Goal: Task Accomplishment & Management: Use online tool/utility

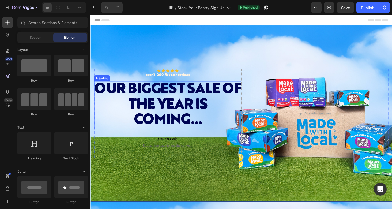
click at [189, 110] on div "Our biggest sale of the year is coming..." at bounding box center [172, 110] width 157 height 51
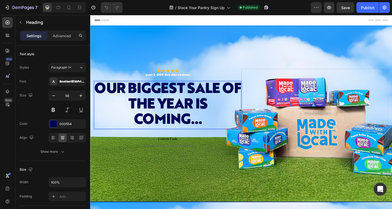
click at [188, 117] on div "Our biggest sale of the year is coming..." at bounding box center [172, 110] width 157 height 51
click at [188, 117] on p "Our biggest sale of the year is coming..." at bounding box center [172, 111] width 155 height 50
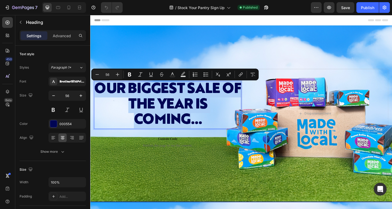
drag, startPoint x: 196, startPoint y: 127, endPoint x: 111, endPoint y: 94, distance: 91.3
click at [111, 94] on p "Our biggest sale of the year is coming..." at bounding box center [172, 111] width 155 height 50
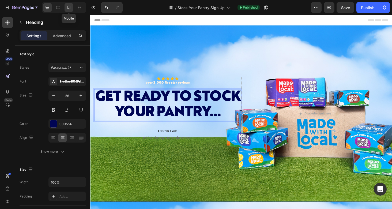
click at [70, 10] on icon at bounding box center [68, 7] width 5 height 5
type input "36"
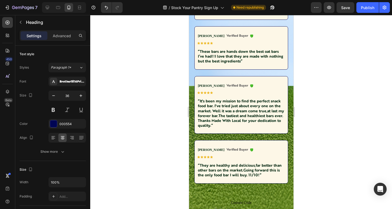
scroll to position [1081, 0]
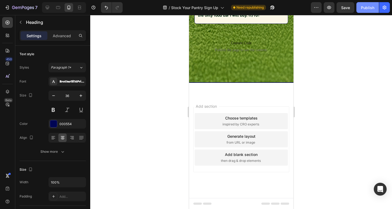
click at [365, 10] on div "Publish" at bounding box center [367, 8] width 13 height 6
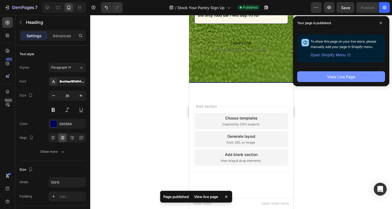
click at [365, 74] on button "View Live Page" at bounding box center [341, 76] width 88 height 11
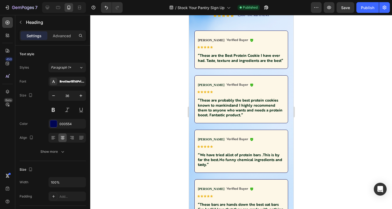
scroll to position [687, 0]
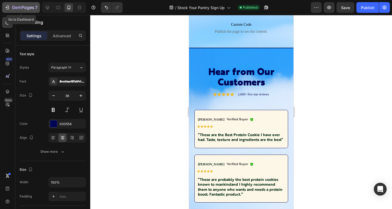
click at [12, 6] on div "7" at bounding box center [21, 7] width 33 height 6
